Goal: Task Accomplishment & Management: Use online tool/utility

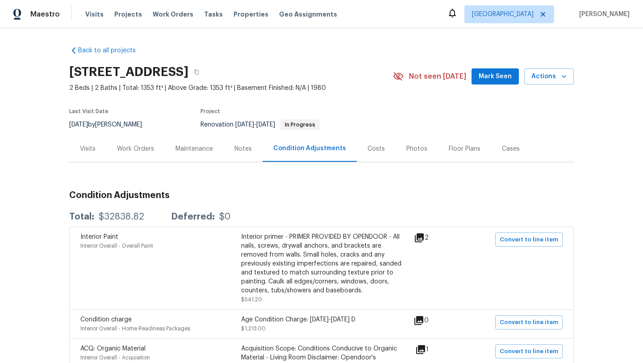
click at [129, 148] on div "Work Orders" at bounding box center [135, 148] width 37 height 9
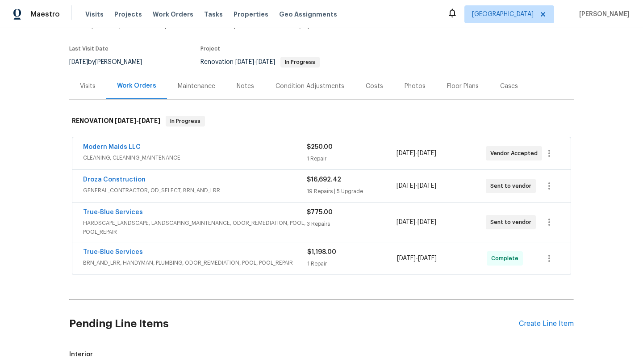
scroll to position [72, 0]
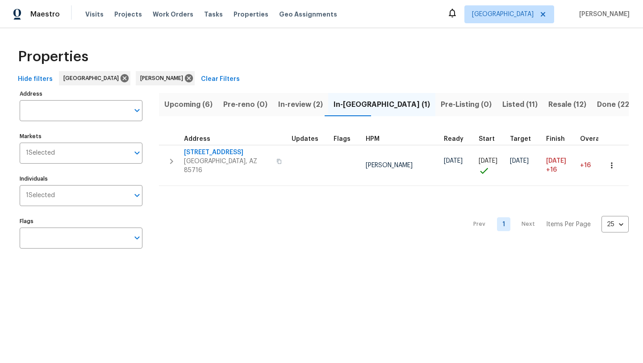
click at [502, 103] on span "Listed (11)" at bounding box center [519, 104] width 35 height 13
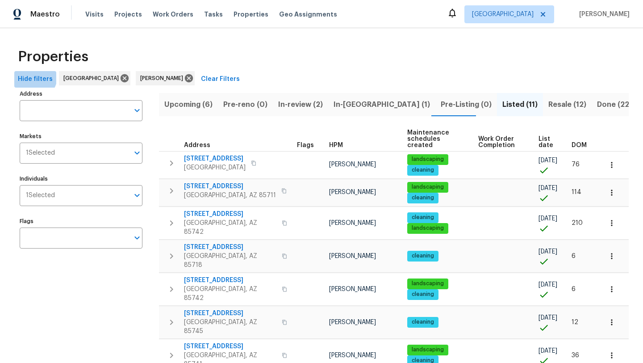
click at [29, 75] on span "Hide filters" at bounding box center [35, 79] width 35 height 11
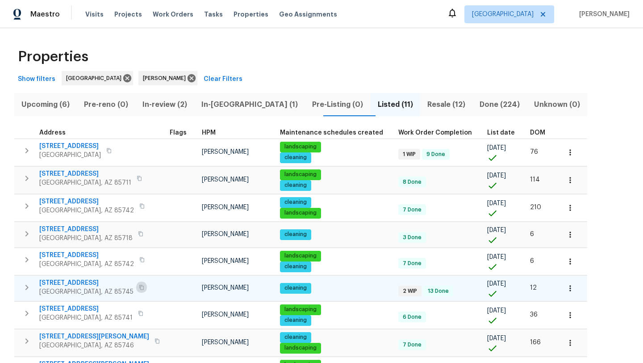
click at [139, 288] on icon "button" at bounding box center [141, 286] width 5 height 5
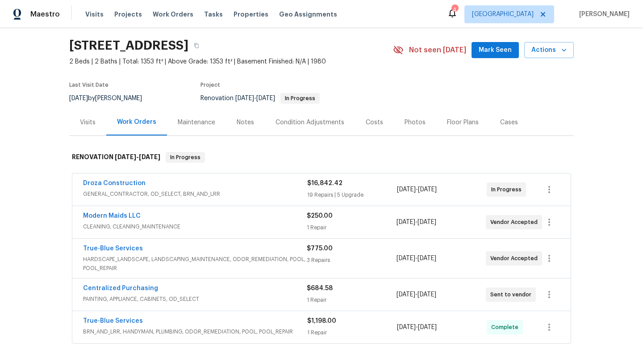
scroll to position [23, 0]
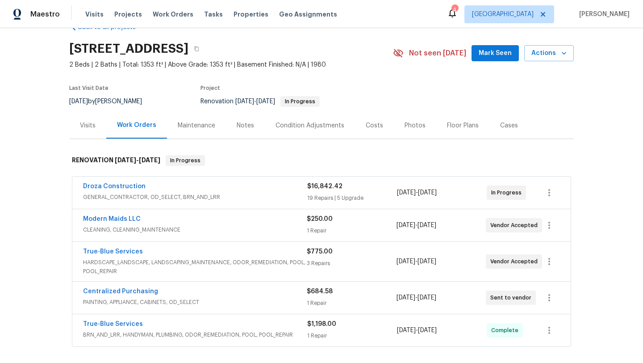
click at [242, 300] on span "PAINTING, APPLIANCE, CABINETS, OD_SELECT" at bounding box center [195, 301] width 224 height 9
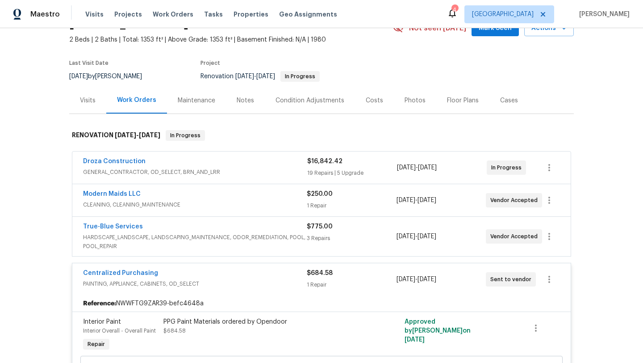
scroll to position [43, 0]
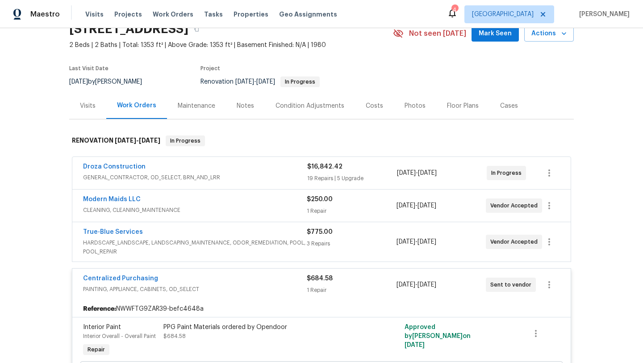
click at [246, 279] on div "Centralized Purchasing" at bounding box center [195, 279] width 224 height 11
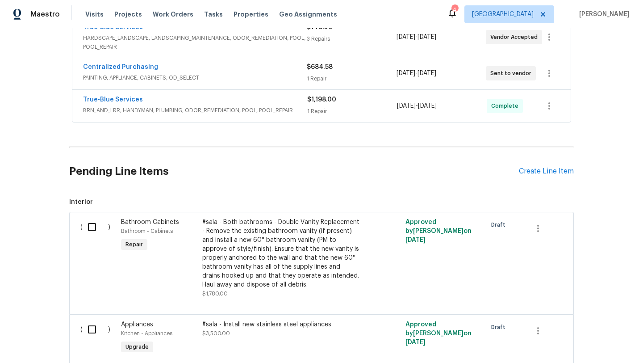
scroll to position [260, 0]
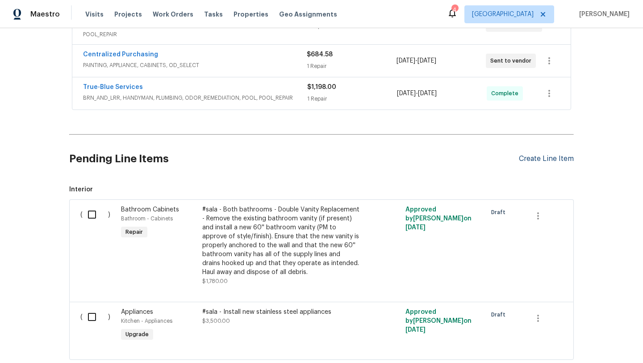
click at [547, 157] on div "Create Line Item" at bounding box center [546, 159] width 55 height 8
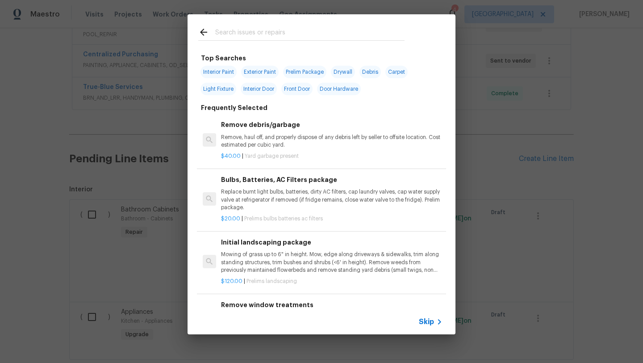
click at [267, 33] on input "text" at bounding box center [309, 33] width 189 height 13
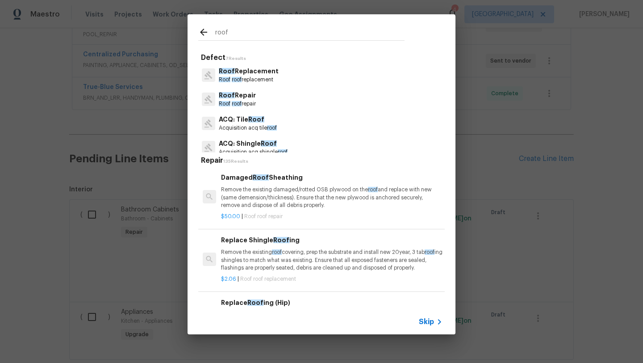
type input "roof"
click at [237, 100] on p "Roof roof repair" at bounding box center [237, 104] width 37 height 8
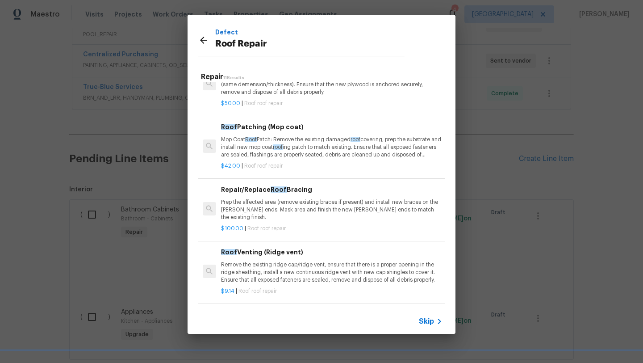
scroll to position [32, 0]
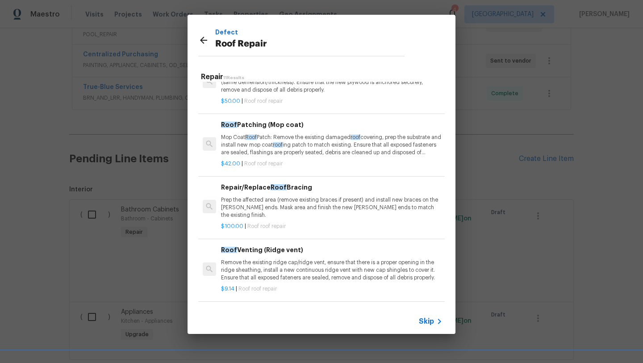
click at [312, 145] on p "Mop Coat Roof Patch: Remove the existing damaged roof covering, prep the substr…" at bounding box center [332, 145] width 222 height 23
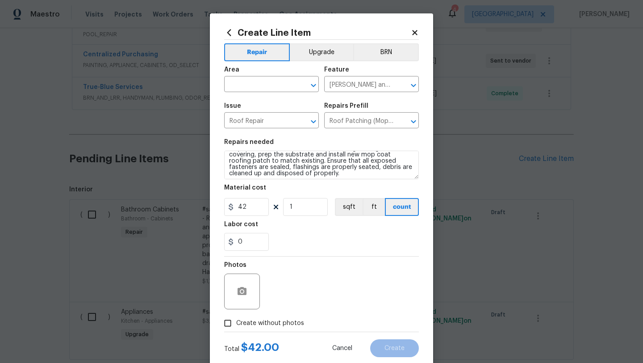
scroll to position [13, 0]
click at [334, 175] on textarea "Mop Coat Roof Patch: Remove the existing damaged roof covering, prep the substr…" at bounding box center [321, 164] width 195 height 29
paste textarea "Hail damage and widespread cracking on the flat roof leading to leaks. Recommen…"
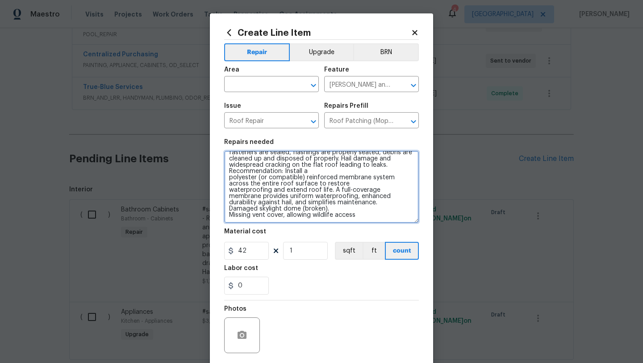
scroll to position [23, 0]
drag, startPoint x: 416, startPoint y: 176, endPoint x: 426, endPoint y: 222, distance: 47.7
click at [426, 222] on div "Create Line Item Repair Upgrade BRN Area ​ Feature Eaves and Trim ​ Issue Roof …" at bounding box center [321, 215] width 223 height 404
click at [229, 194] on textarea "Mop Coat Roof Patch: Remove the existing damaged roof covering, prep the substr…" at bounding box center [321, 187] width 195 height 75
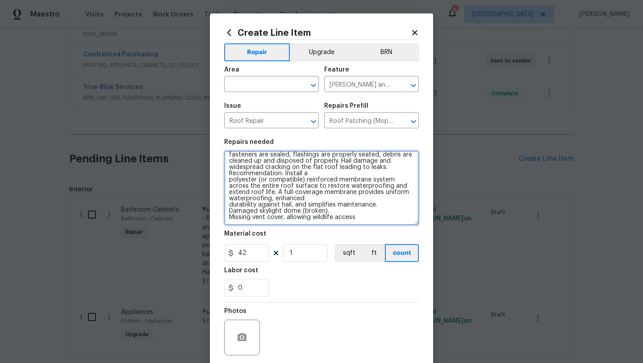
click at [230, 205] on textarea "Mop Coat Roof Patch: Remove the existing damaged roof covering, prep the substr…" at bounding box center [321, 187] width 195 height 75
click at [230, 211] on textarea "Mop Coat Roof Patch: Remove the existing damaged roof covering, prep the substr…" at bounding box center [321, 187] width 195 height 75
type textarea "Mop Coat Roof Patch: Remove the existing damaged roof covering, prep the substr…"
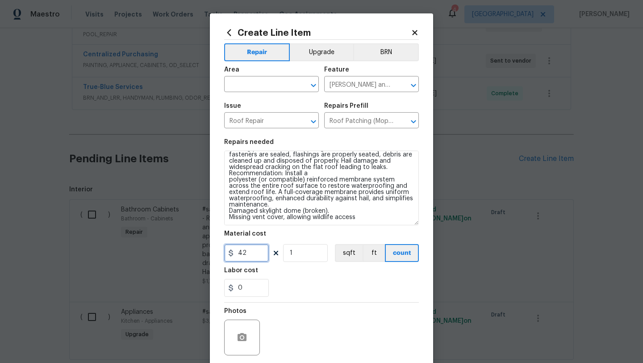
click at [258, 254] on input "42" at bounding box center [246, 253] width 45 height 18
type input "5000"
click at [297, 284] on div "0" at bounding box center [321, 288] width 195 height 18
click at [239, 337] on icon "button" at bounding box center [242, 337] width 9 height 8
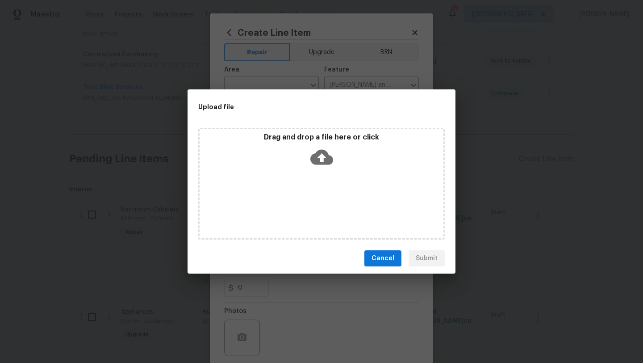
click at [322, 161] on icon at bounding box center [321, 157] width 23 height 15
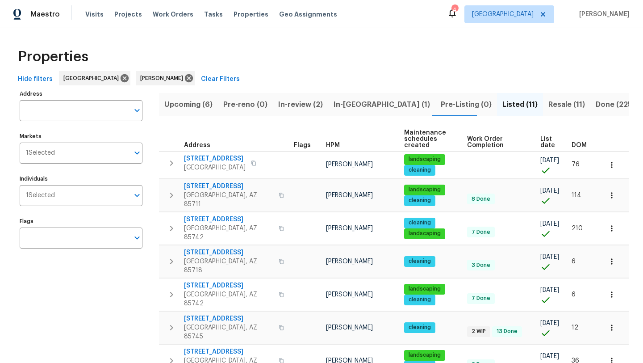
click at [548, 104] on span "Resale (11)" at bounding box center [566, 104] width 37 height 13
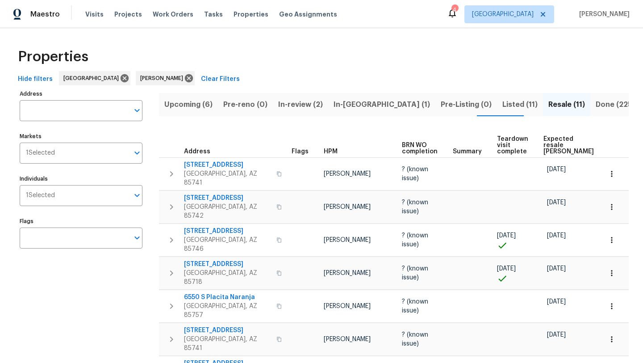
click at [528, 141] on span "Teardown visit complete" at bounding box center [512, 145] width 31 height 19
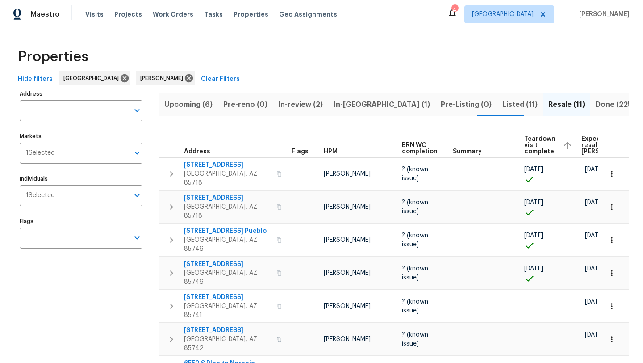
click at [592, 125] on div "Upcoming (6) Pre-reno (0) In-review (2) In-reno (1) Pre-Listing (0) Listed (11)…" at bounding box center [394, 316] width 470 height 456
click at [586, 142] on span "Expected resale COE" at bounding box center [606, 145] width 50 height 19
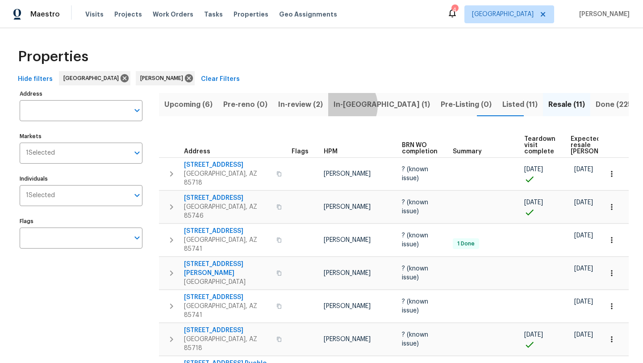
click at [342, 105] on span "In-reno (1)" at bounding box center [382, 104] width 96 height 13
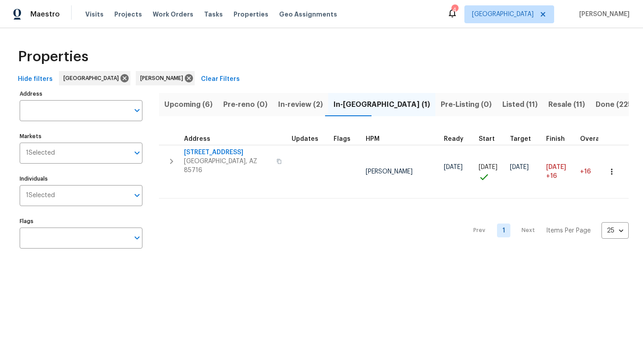
click at [196, 103] on span "Upcoming (6)" at bounding box center [188, 104] width 48 height 13
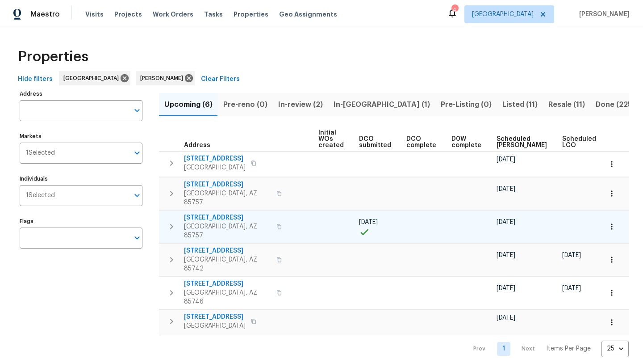
scroll to position [0, 98]
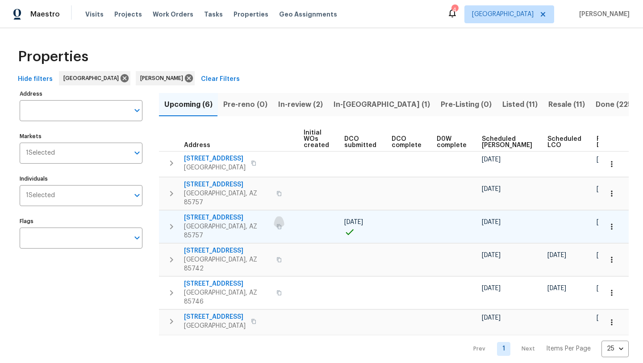
click at [277, 224] on icon "button" at bounding box center [279, 226] width 4 height 5
click at [220, 213] on span "6457 W Smoky Falls Way" at bounding box center [227, 217] width 87 height 9
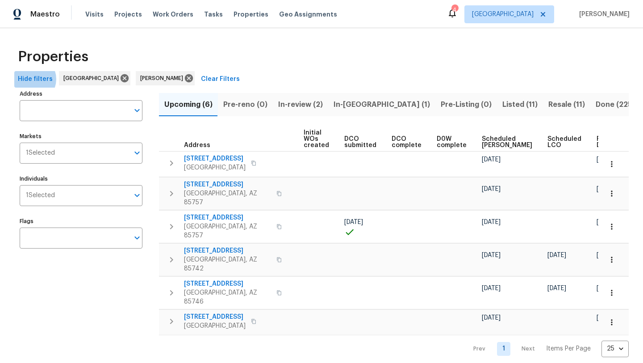
click at [31, 79] on span "Hide filters" at bounding box center [35, 79] width 35 height 11
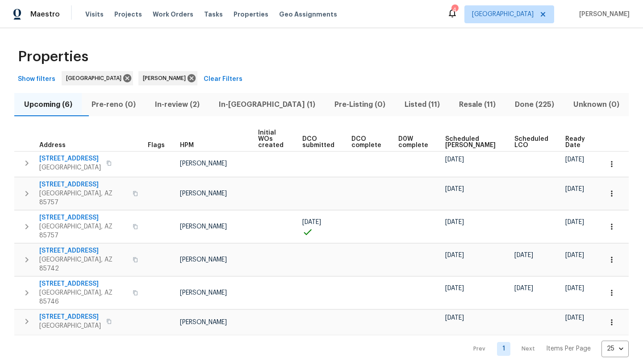
click at [476, 136] on span "Scheduled COE" at bounding box center [472, 142] width 54 height 13
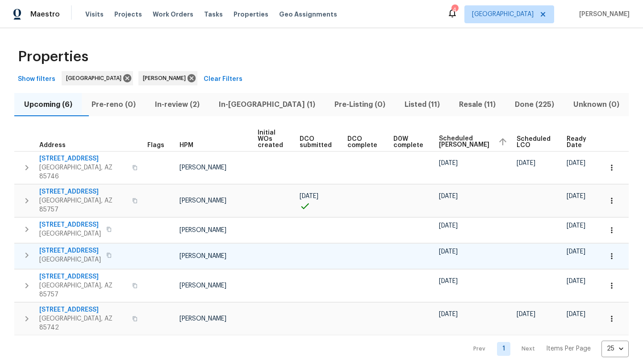
click at [66, 246] on span "1917 W Saxony Rd" at bounding box center [70, 250] width 62 height 9
click at [492, 59] on div "Properties" at bounding box center [321, 56] width 614 height 29
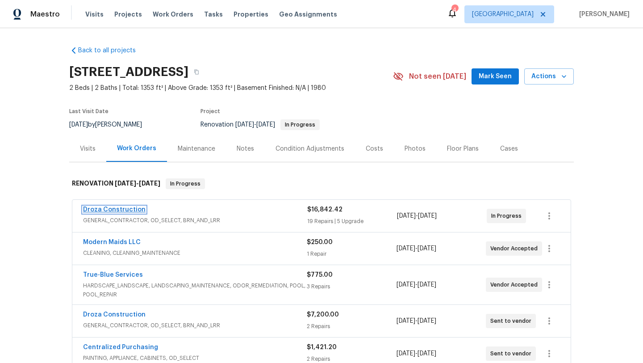
click at [133, 209] on link "Droza Construction" at bounding box center [114, 209] width 63 height 6
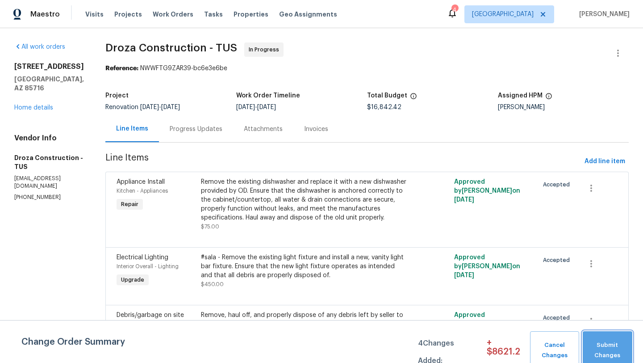
click at [615, 358] on span "Submit Changes" at bounding box center [607, 350] width 41 height 21
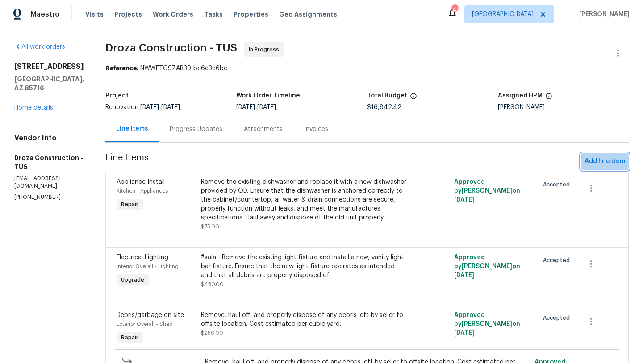
click at [612, 159] on span "Add line item" at bounding box center [605, 161] width 41 height 11
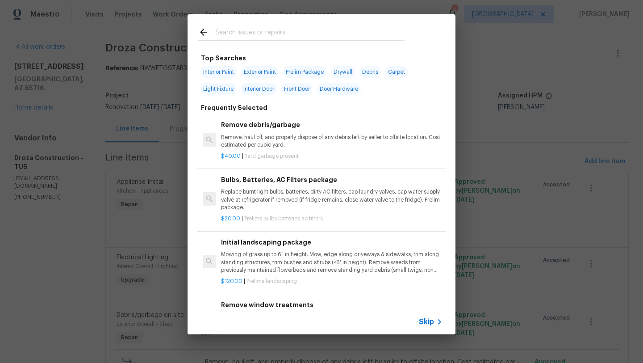
click at [264, 31] on input "text" at bounding box center [309, 33] width 189 height 13
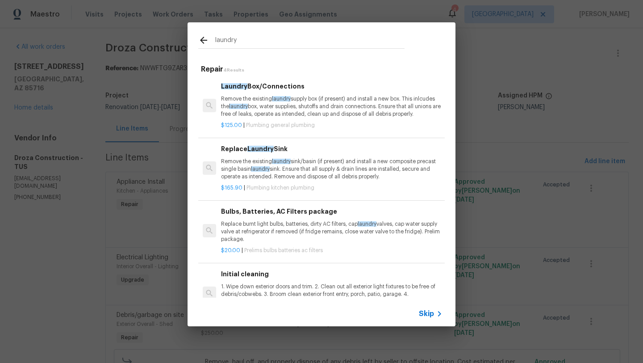
type input "laundry"
click at [285, 113] on p "Remove the existing laundry supply box (if present) and install a new box. This…" at bounding box center [332, 106] width 222 height 23
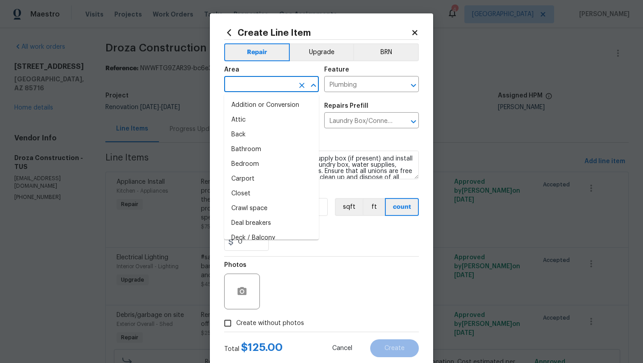
click at [256, 85] on input "text" at bounding box center [259, 85] width 70 height 14
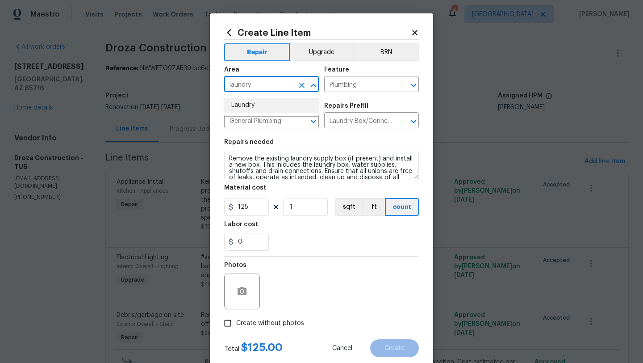
click at [242, 107] on li "Laundry" at bounding box center [271, 105] width 95 height 15
type input "Laundry"
click at [242, 287] on icon "button" at bounding box center [242, 291] width 9 height 8
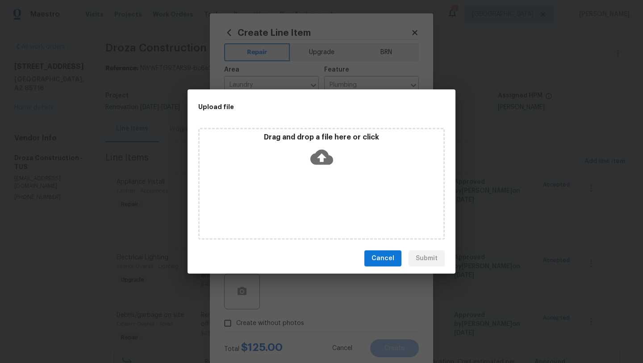
click at [323, 157] on icon at bounding box center [321, 157] width 23 height 23
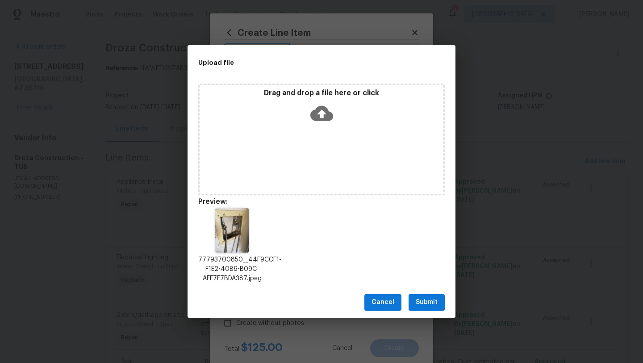
click at [428, 299] on span "Submit" at bounding box center [427, 302] width 22 height 11
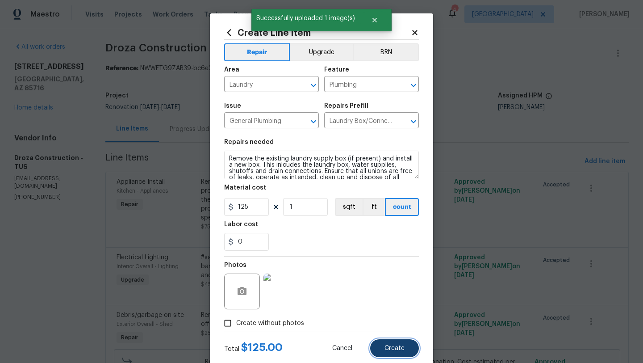
click at [399, 347] on span "Create" at bounding box center [394, 348] width 20 height 7
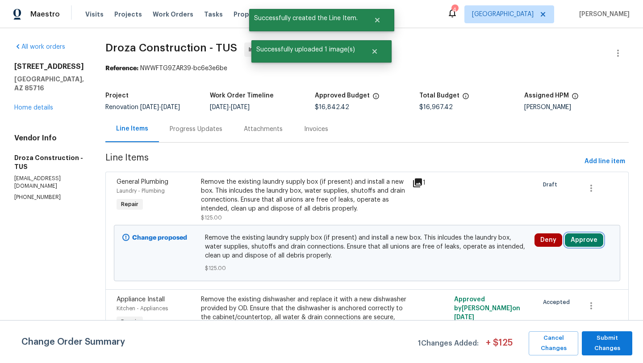
click at [583, 243] on button "Approve" at bounding box center [584, 239] width 38 height 13
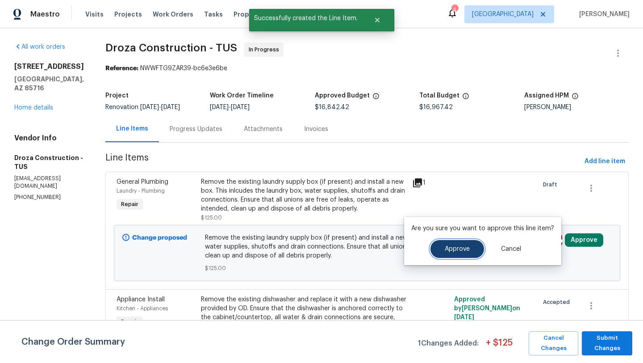
click at [459, 254] on button "Approve" at bounding box center [457, 249] width 54 height 18
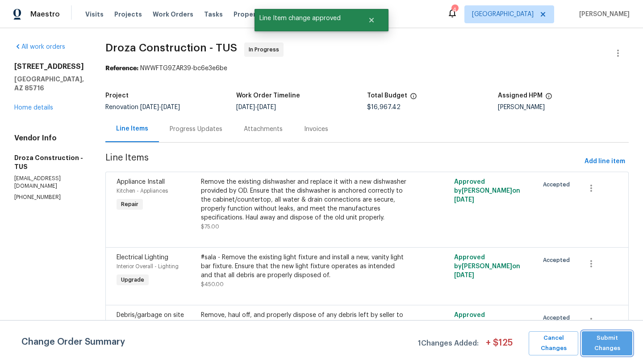
click at [616, 351] on span "Submit Changes" at bounding box center [607, 343] width 42 height 21
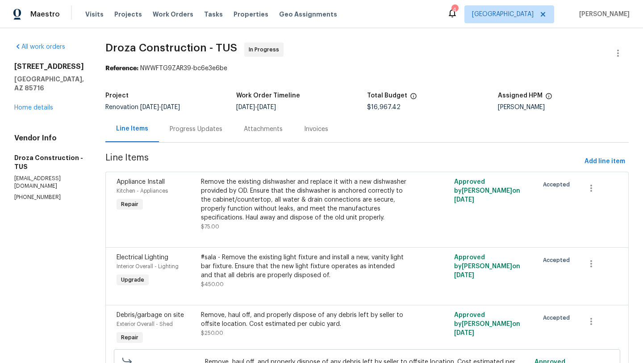
click at [44, 104] on link "Home details" at bounding box center [33, 107] width 39 height 6
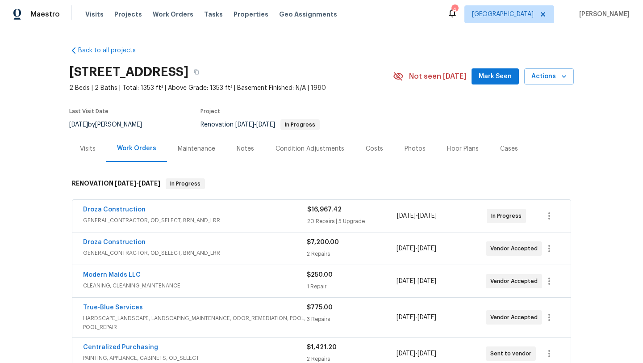
click at [369, 150] on div "Costs" at bounding box center [374, 148] width 17 height 9
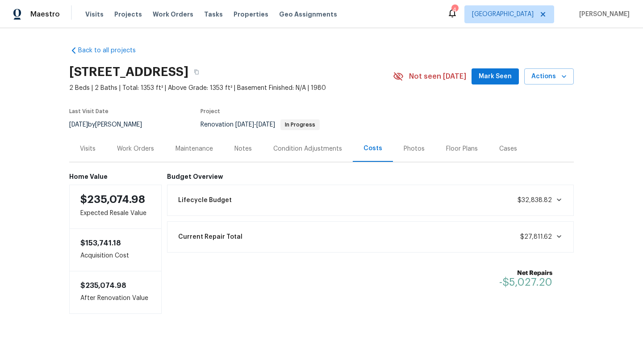
click at [145, 148] on div "Work Orders" at bounding box center [135, 148] width 37 height 9
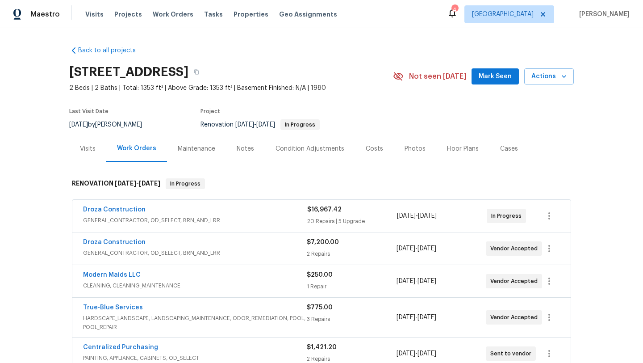
click at [245, 150] on div "Notes" at bounding box center [245, 148] width 17 height 9
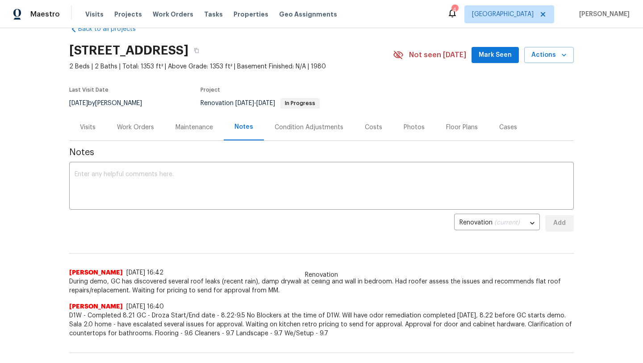
scroll to position [23, 0]
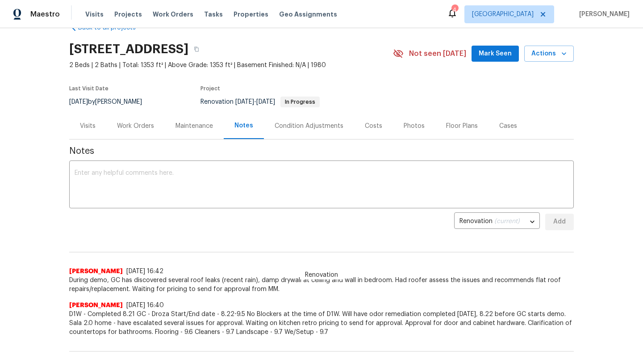
click at [128, 123] on div "Work Orders" at bounding box center [135, 125] width 37 height 9
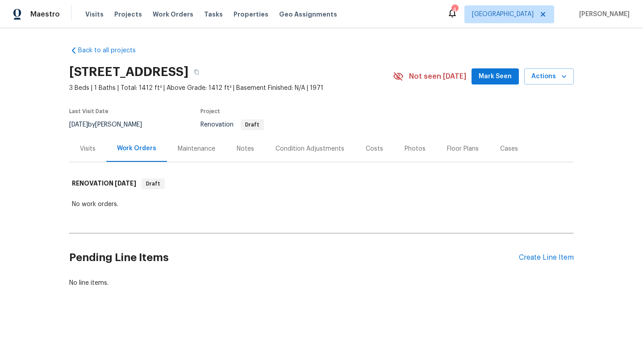
click at [92, 150] on div "Visits" at bounding box center [88, 148] width 16 height 9
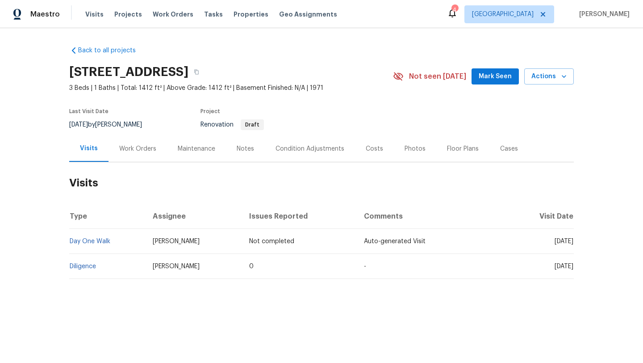
click at [369, 150] on div "Costs" at bounding box center [374, 148] width 17 height 9
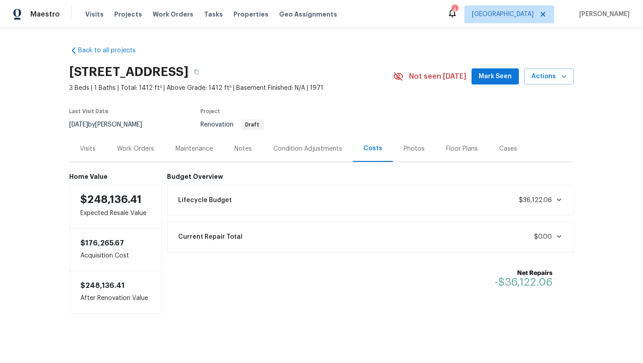
click at [314, 147] on div "Condition Adjustments" at bounding box center [307, 148] width 69 height 9
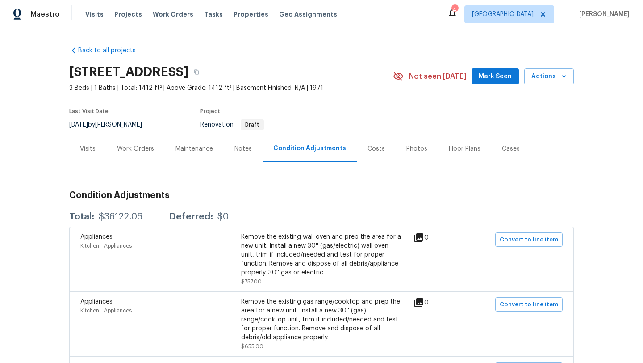
click at [134, 147] on div "Work Orders" at bounding box center [135, 148] width 37 height 9
